Goal: Contribute content

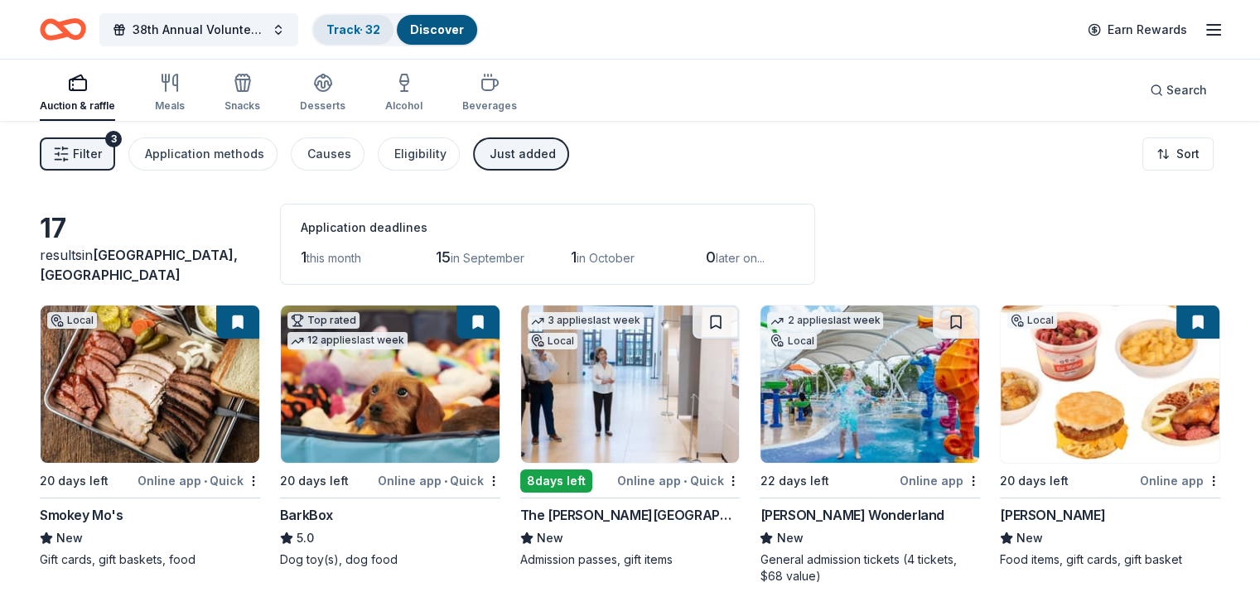
click at [380, 24] on link "Track · 32" at bounding box center [353, 29] width 54 height 14
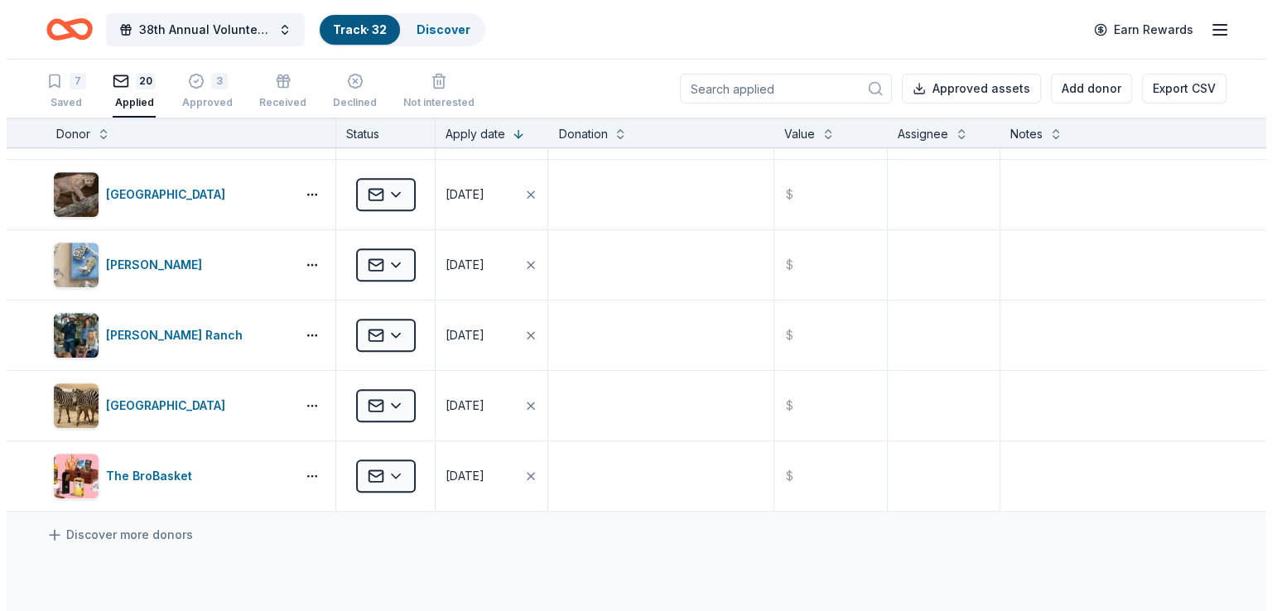
scroll to position [1047, 0]
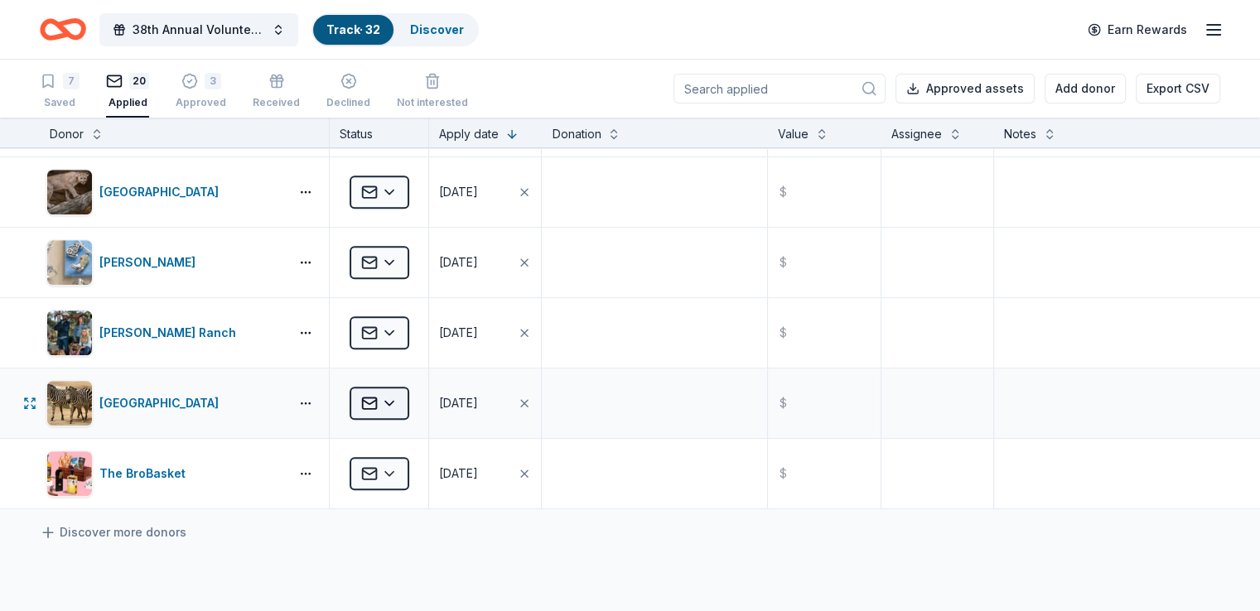
click at [422, 398] on html "38th Annual Volunteer Fire Department Fall Fundraiser Track · 32 Discover Earn …" at bounding box center [630, 305] width 1260 height 611
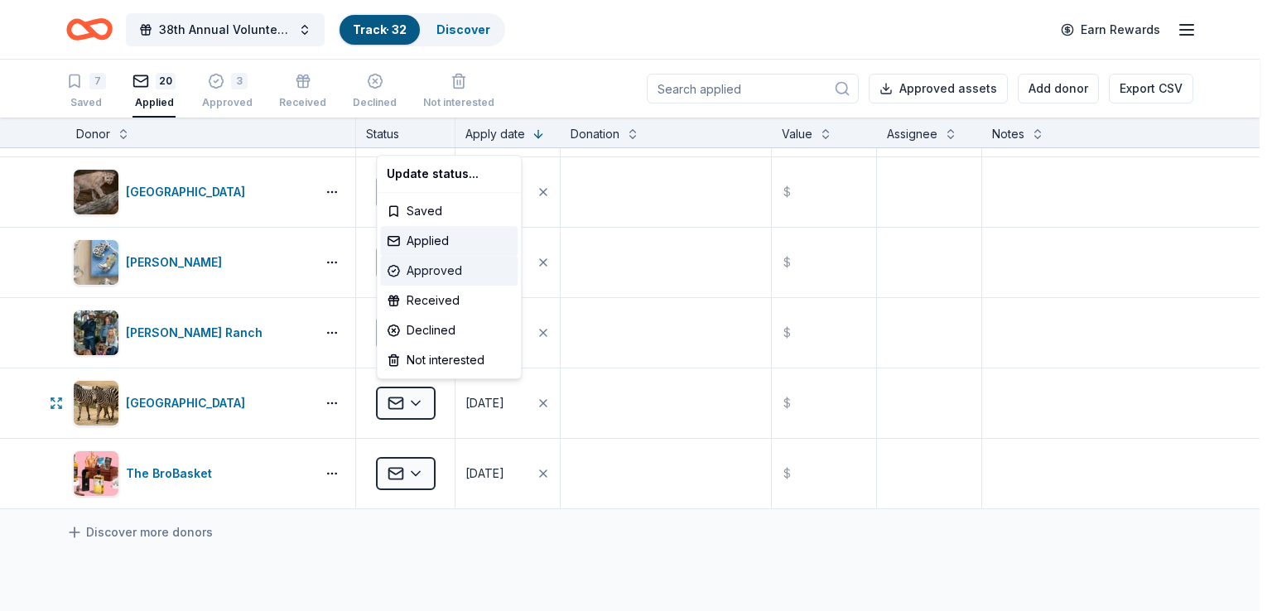
click at [447, 268] on div "Approved" at bounding box center [449, 271] width 138 height 30
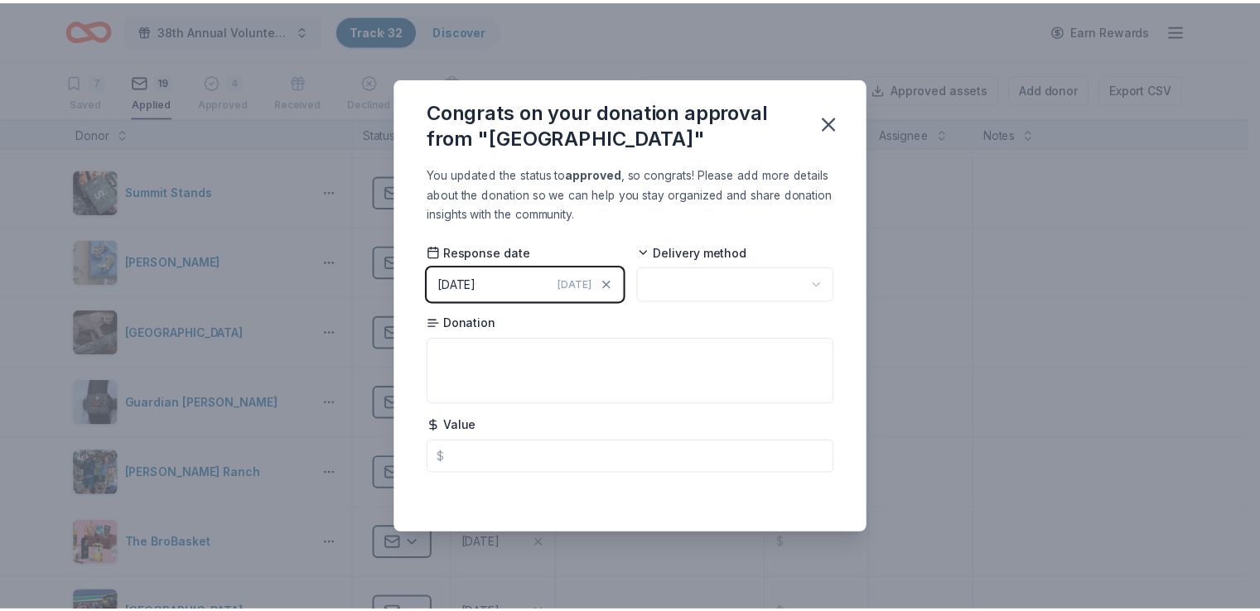
scroll to position [0, 0]
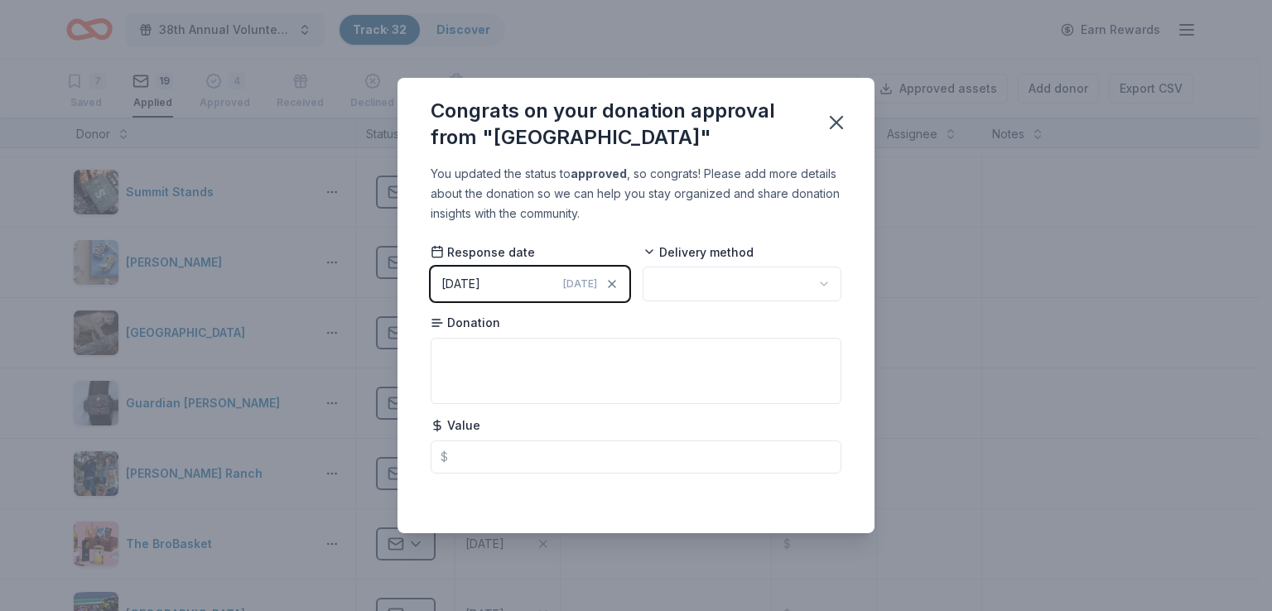
click at [688, 282] on html "38th Annual Volunteer Fire Department Fall Fundraiser Track · 32 Discover Earn …" at bounding box center [636, 305] width 1272 height 611
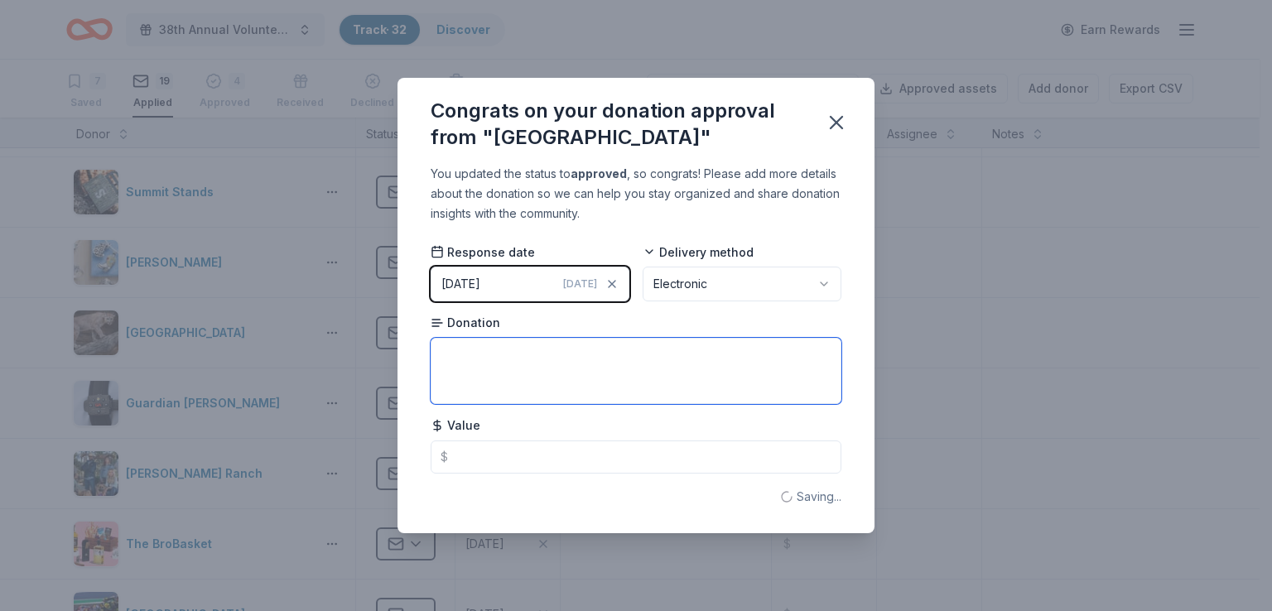
click at [689, 385] on textarea at bounding box center [636, 371] width 411 height 66
type textarea "4 tickets to the zoo."
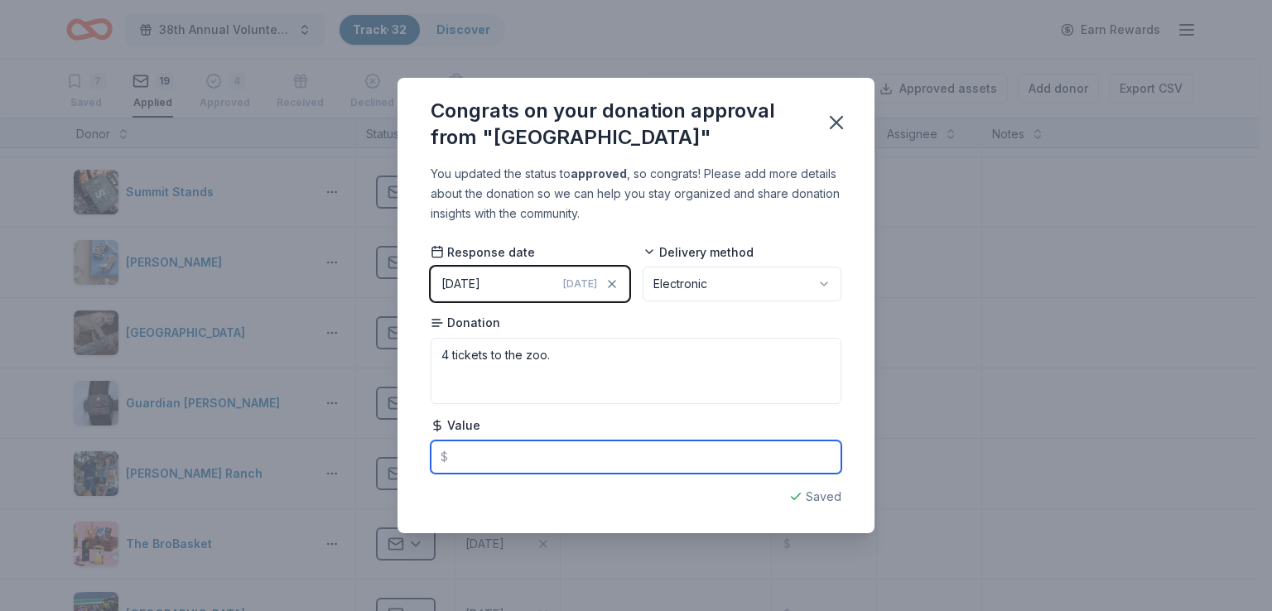
click at [499, 468] on input "text" at bounding box center [636, 457] width 411 height 33
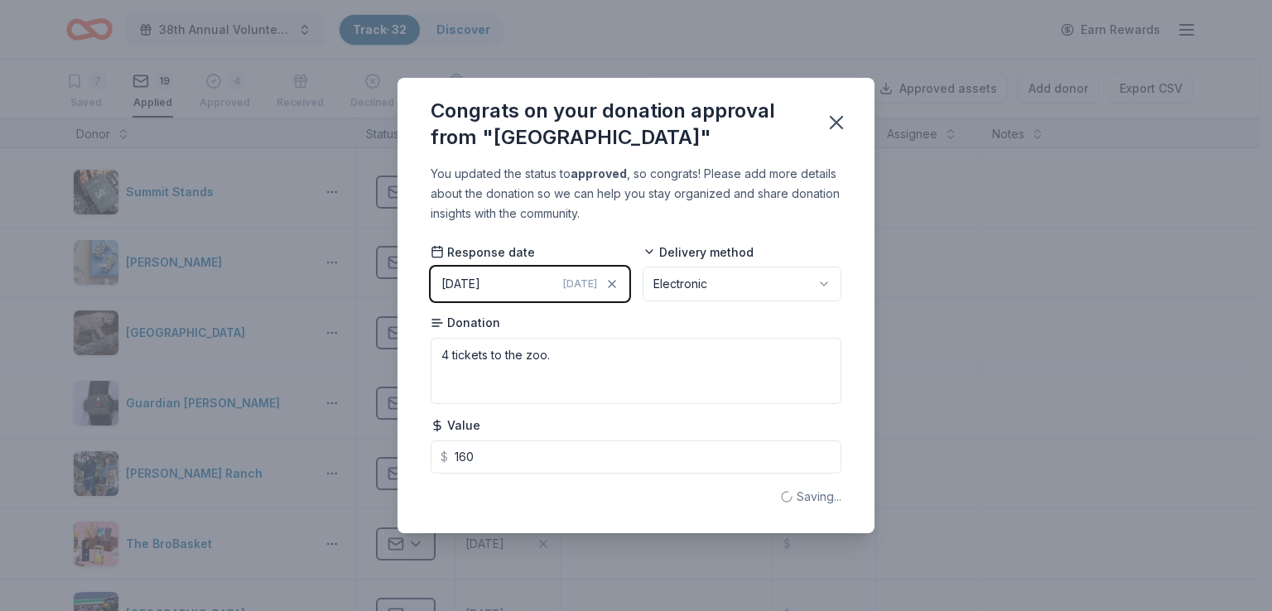
type input "160.00"
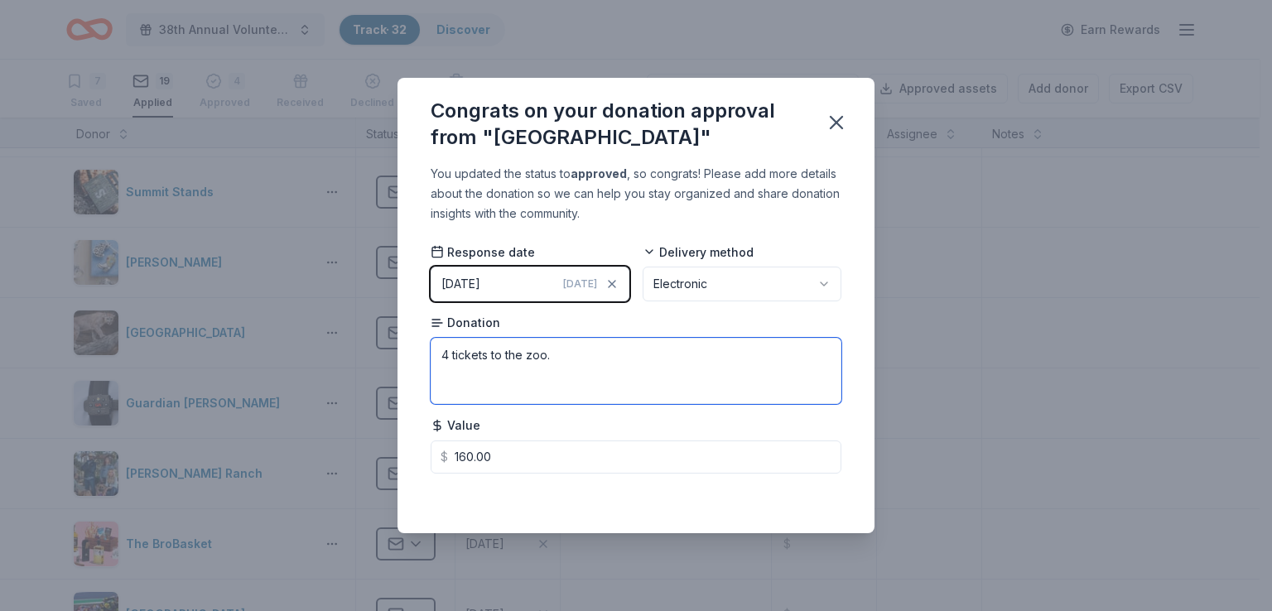
click at [773, 400] on textarea "4 tickets to the zoo." at bounding box center [636, 371] width 411 height 66
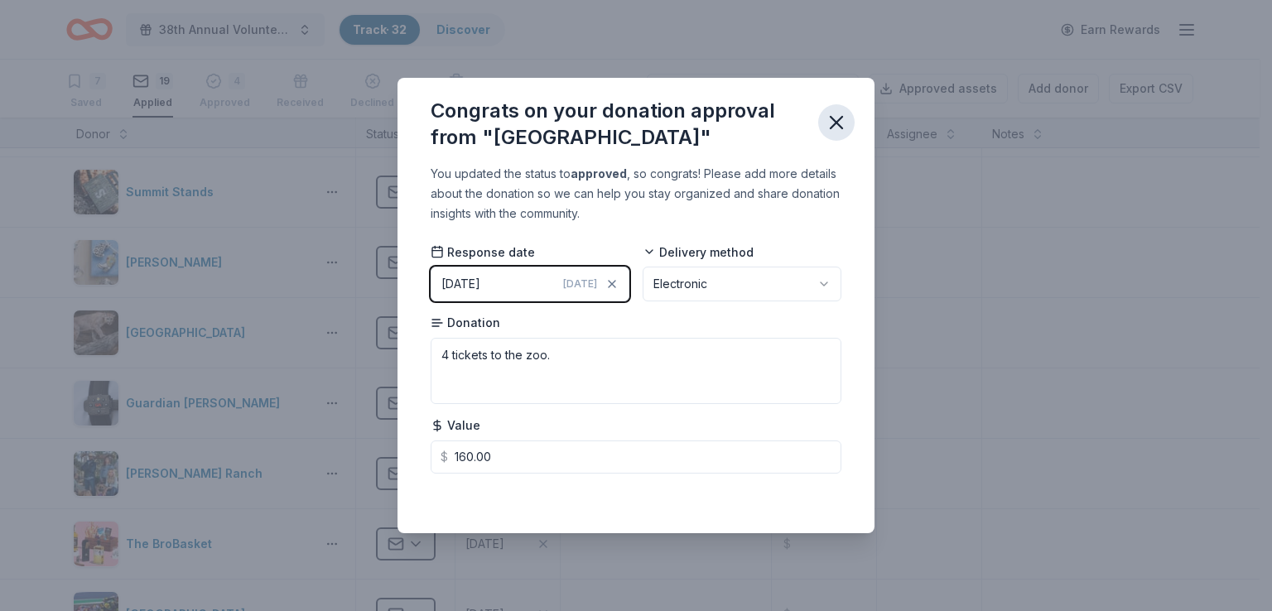
click at [832, 119] on icon "button" at bounding box center [837, 123] width 12 height 12
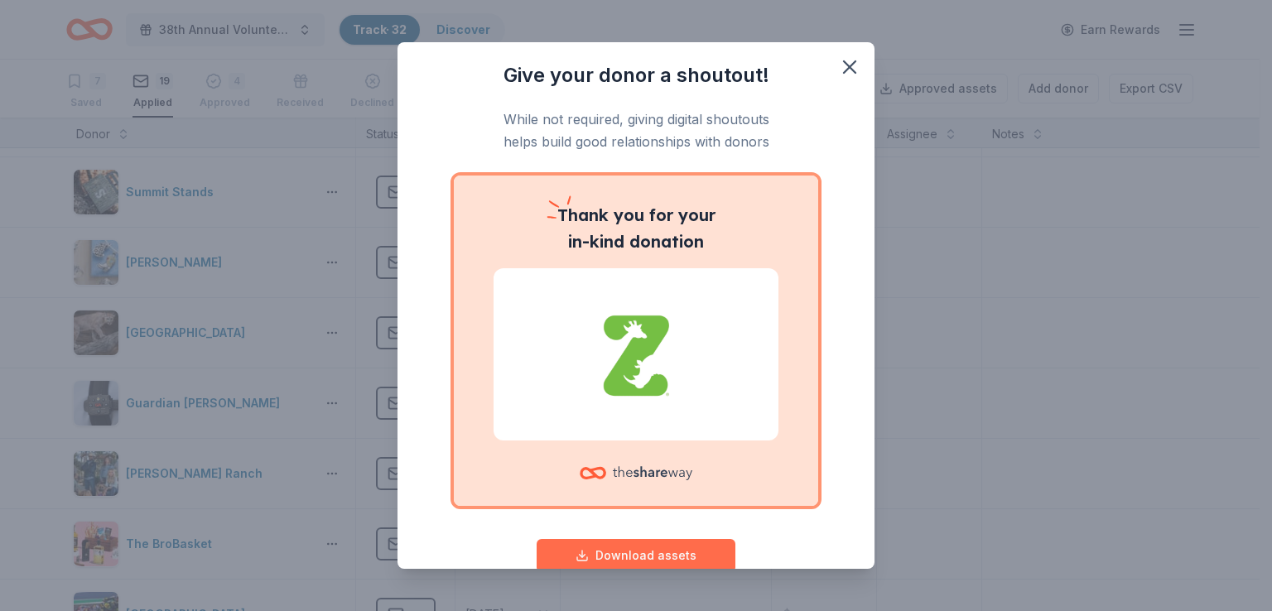
click at [630, 551] on button "Download assets" at bounding box center [636, 555] width 199 height 33
click at [838, 64] on icon "button" at bounding box center [849, 66] width 23 height 23
